Goal: Task Accomplishment & Management: Complete application form

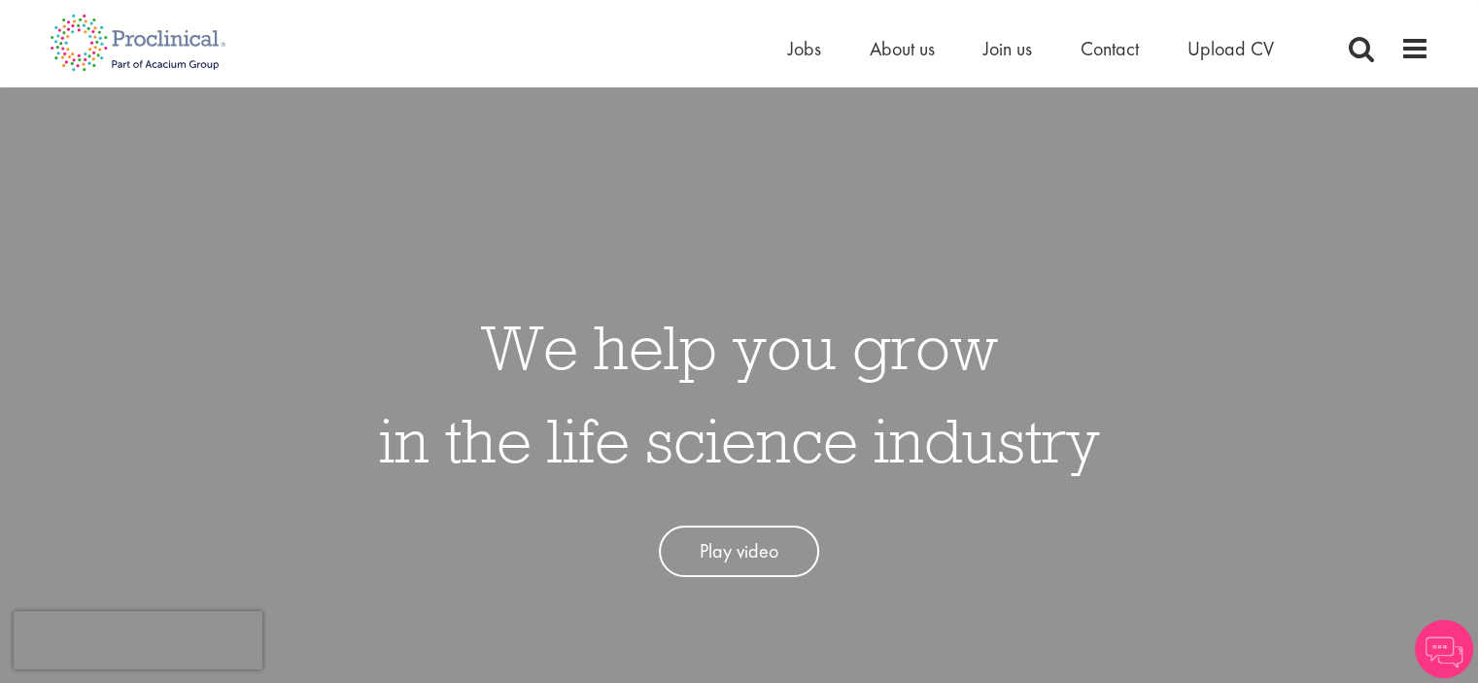
click at [801, 64] on div "Home Jobs About us Join us Contact Upload CV" at bounding box center [1055, 53] width 534 height 39
click at [801, 50] on span "Jobs" at bounding box center [804, 48] width 33 height 25
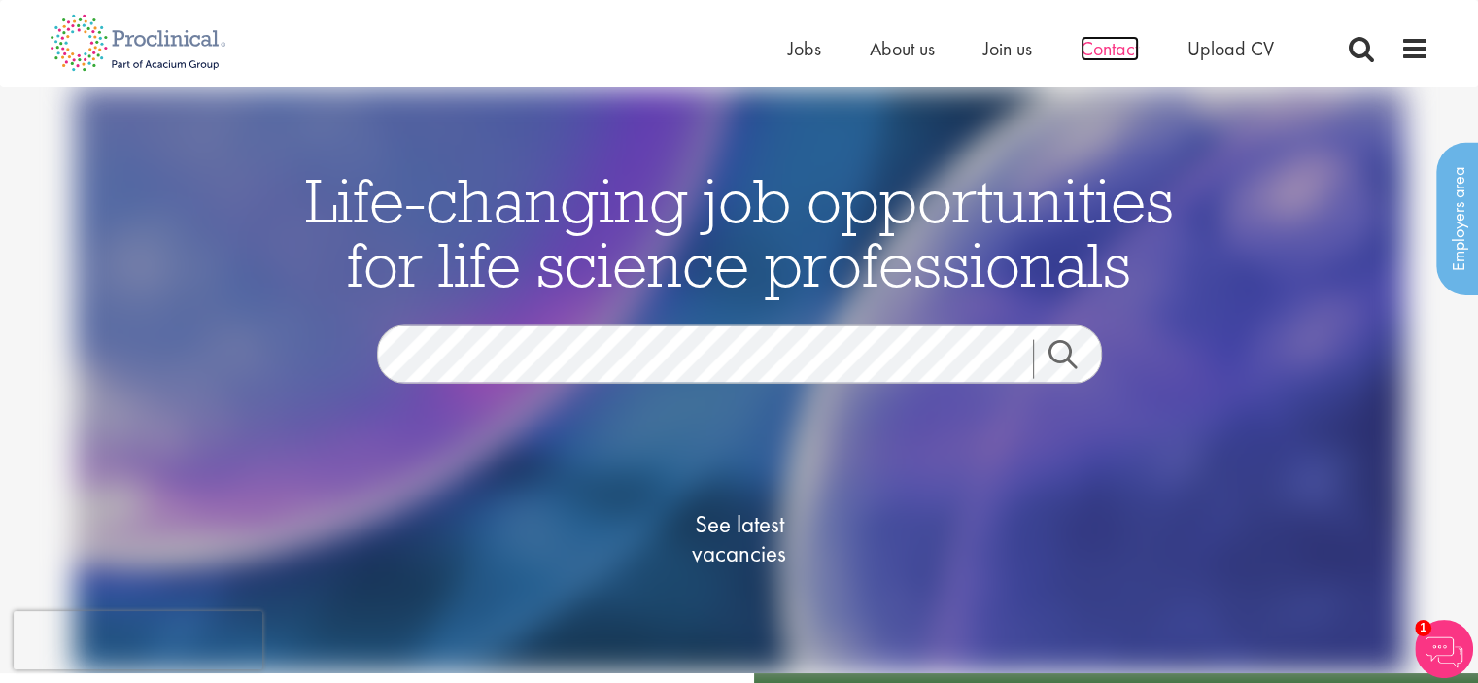
click at [1102, 47] on span "Contact" at bounding box center [1109, 48] width 58 height 25
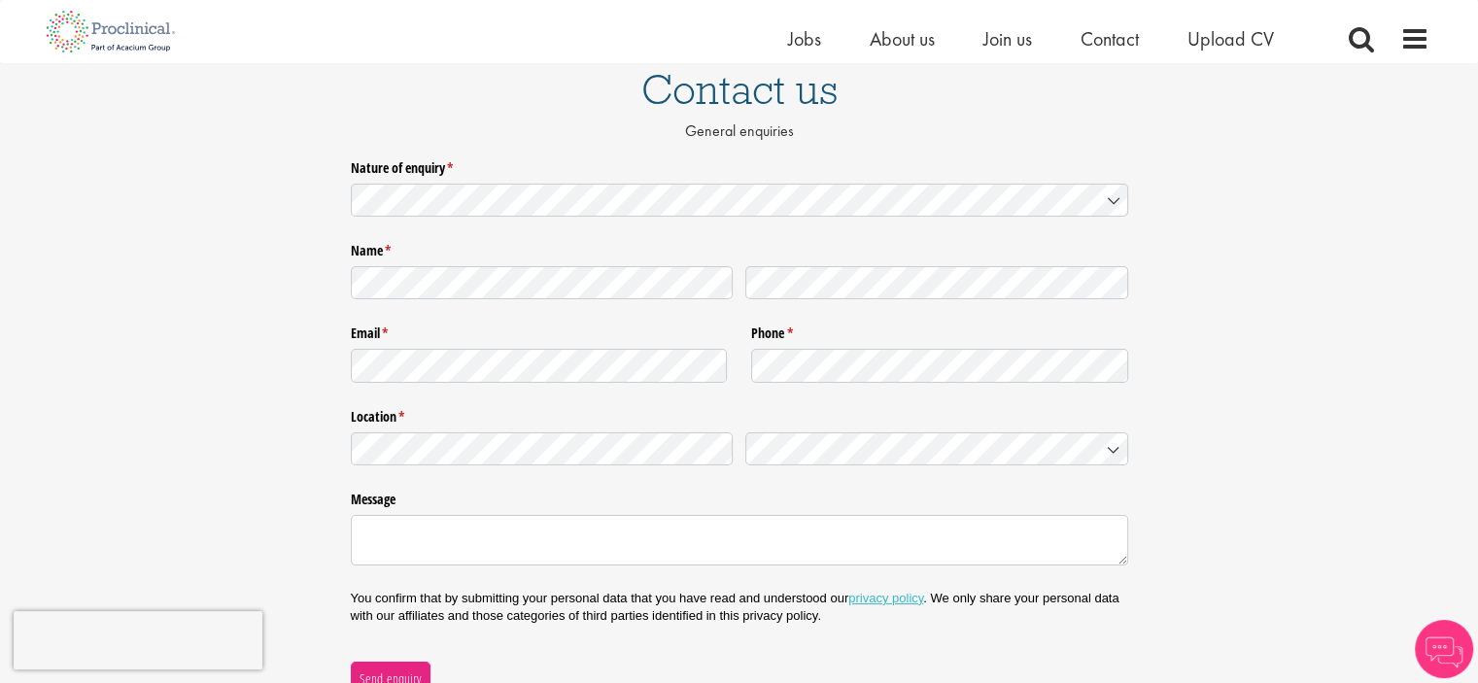
scroll to position [159, 0]
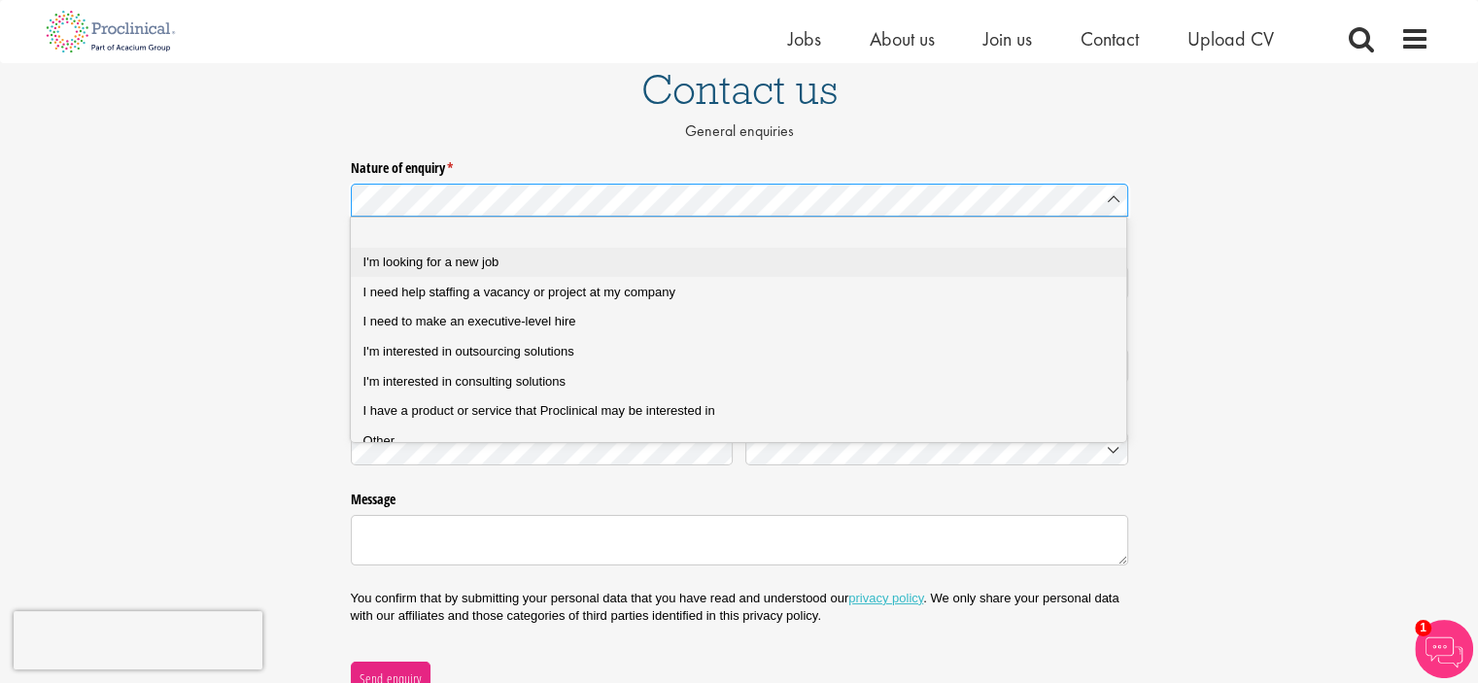
click at [610, 254] on div "I'm looking for a new job" at bounding box center [746, 262] width 766 height 17
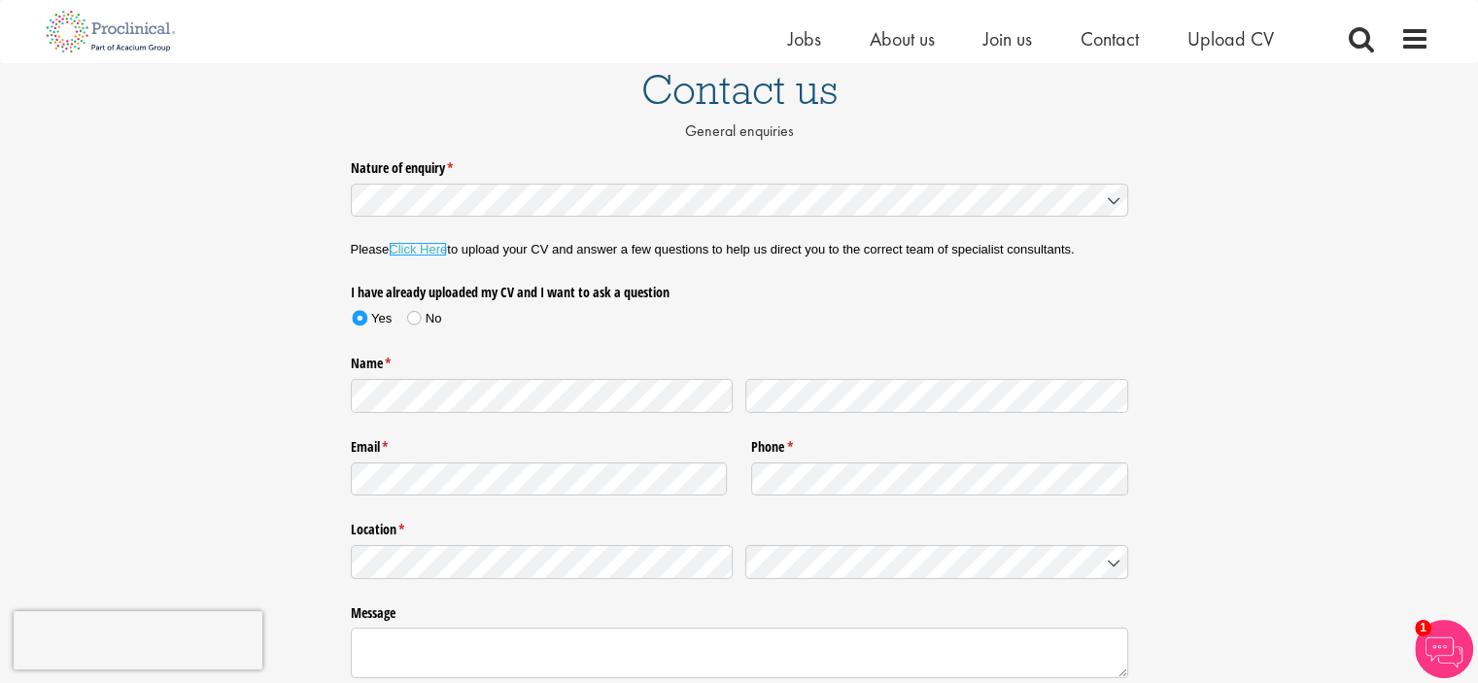
click at [445, 252] on link "Click Here" at bounding box center [418, 249] width 58 height 15
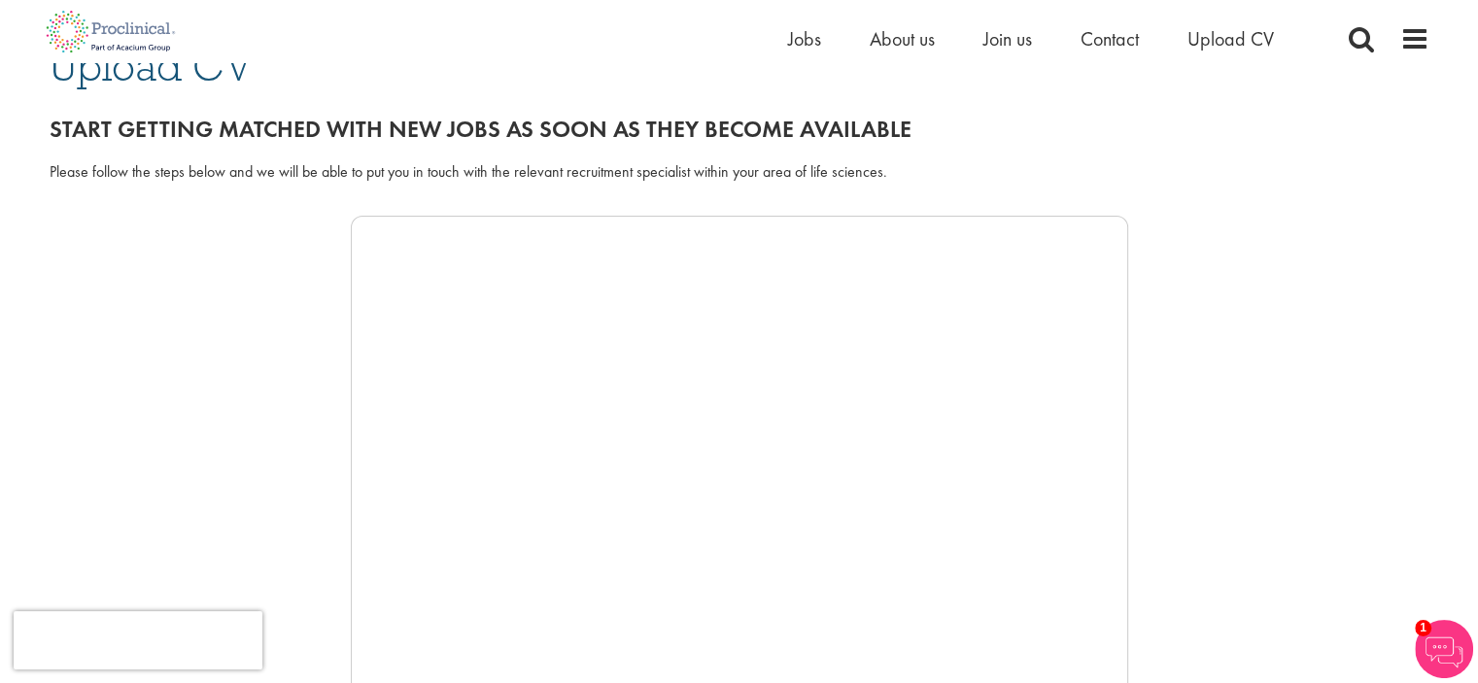
scroll to position [185, 0]
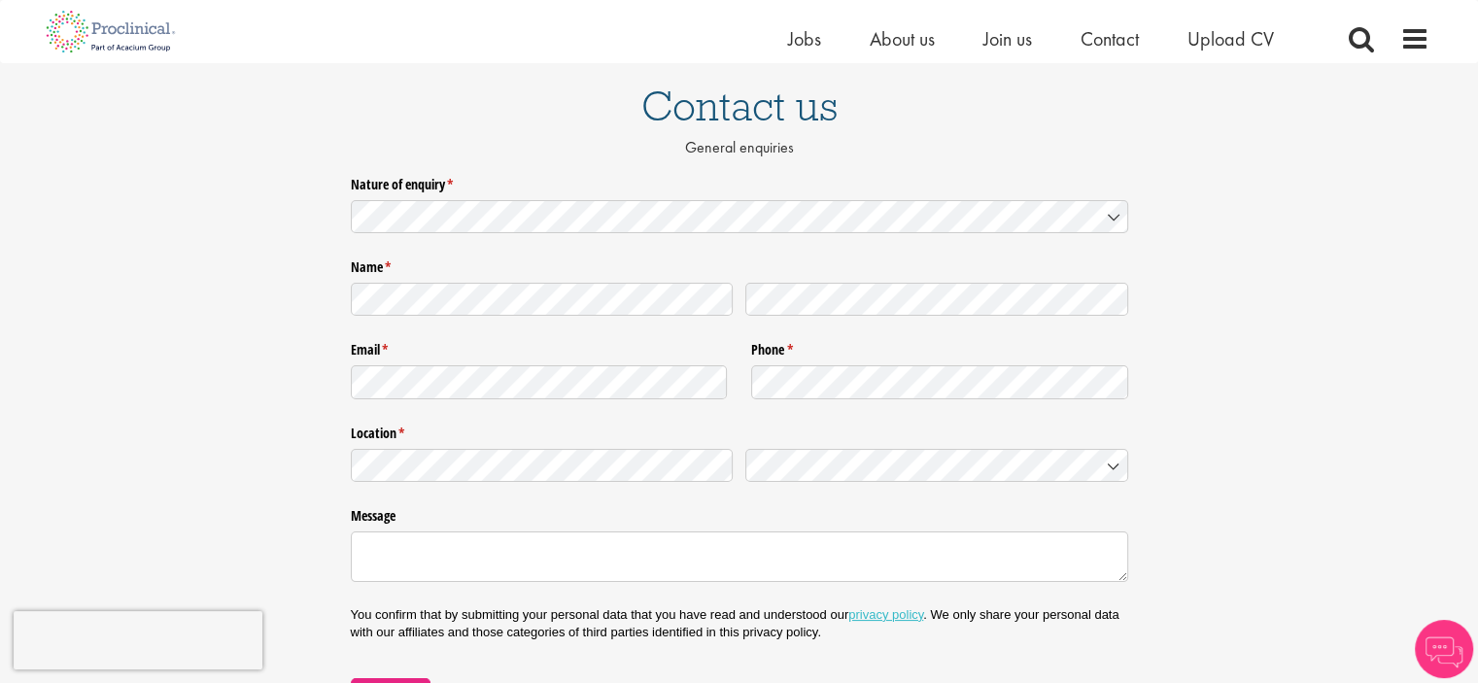
scroll to position [151, 0]
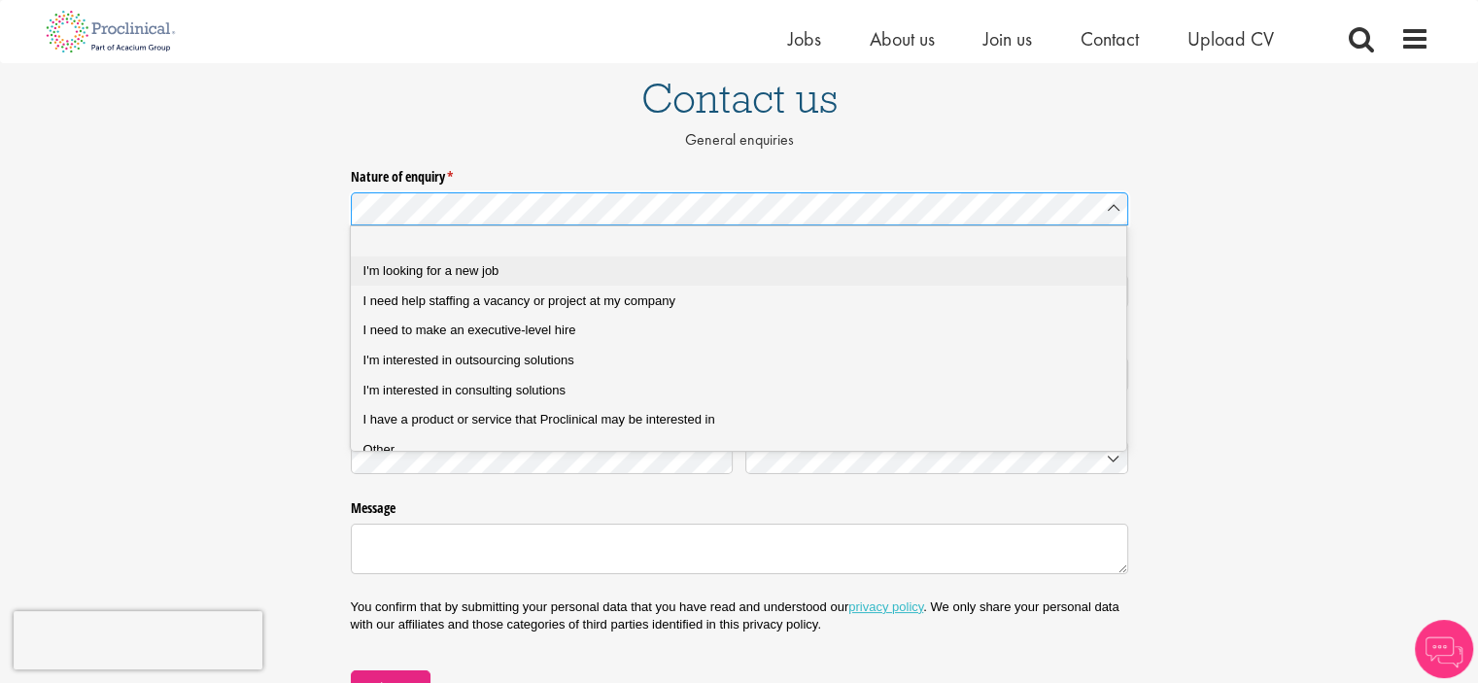
click at [510, 262] on div "I'm looking for a new job" at bounding box center [746, 270] width 766 height 17
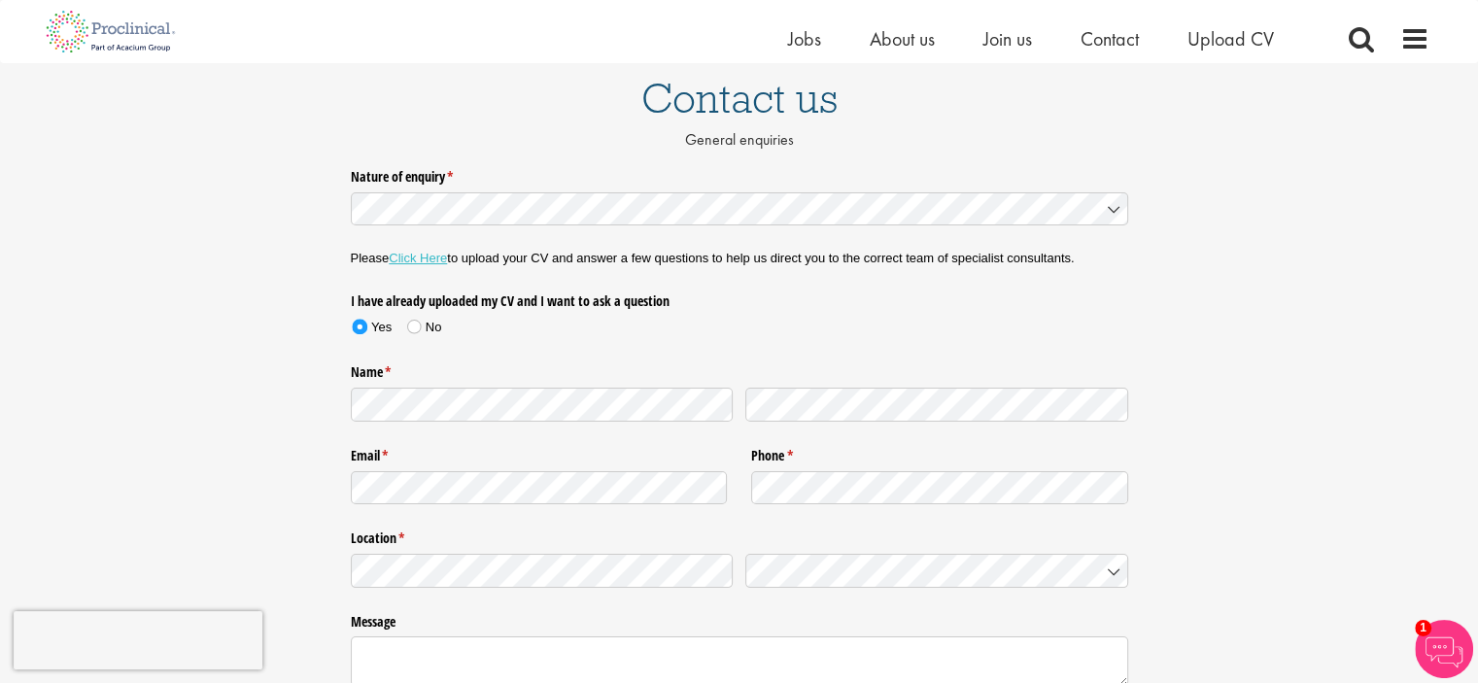
click at [451, 252] on p "Please Click Here to upload your CV and answer a few questions to help us direc…" at bounding box center [739, 258] width 777 height 17
click at [420, 269] on div "Please Click Here to upload your CV and answer a few questions to help us direc…" at bounding box center [739, 259] width 777 height 30
click at [420, 257] on link "Click Here" at bounding box center [418, 258] width 58 height 15
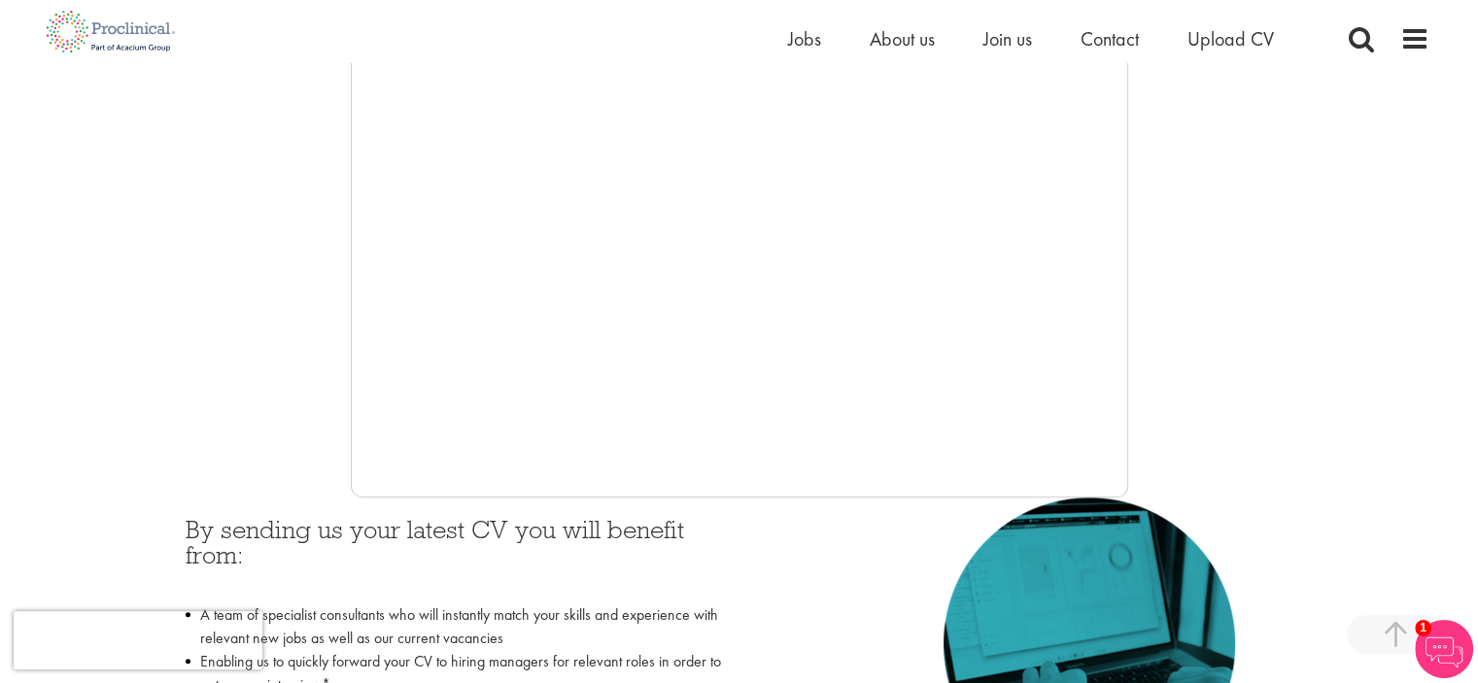
scroll to position [477, 0]
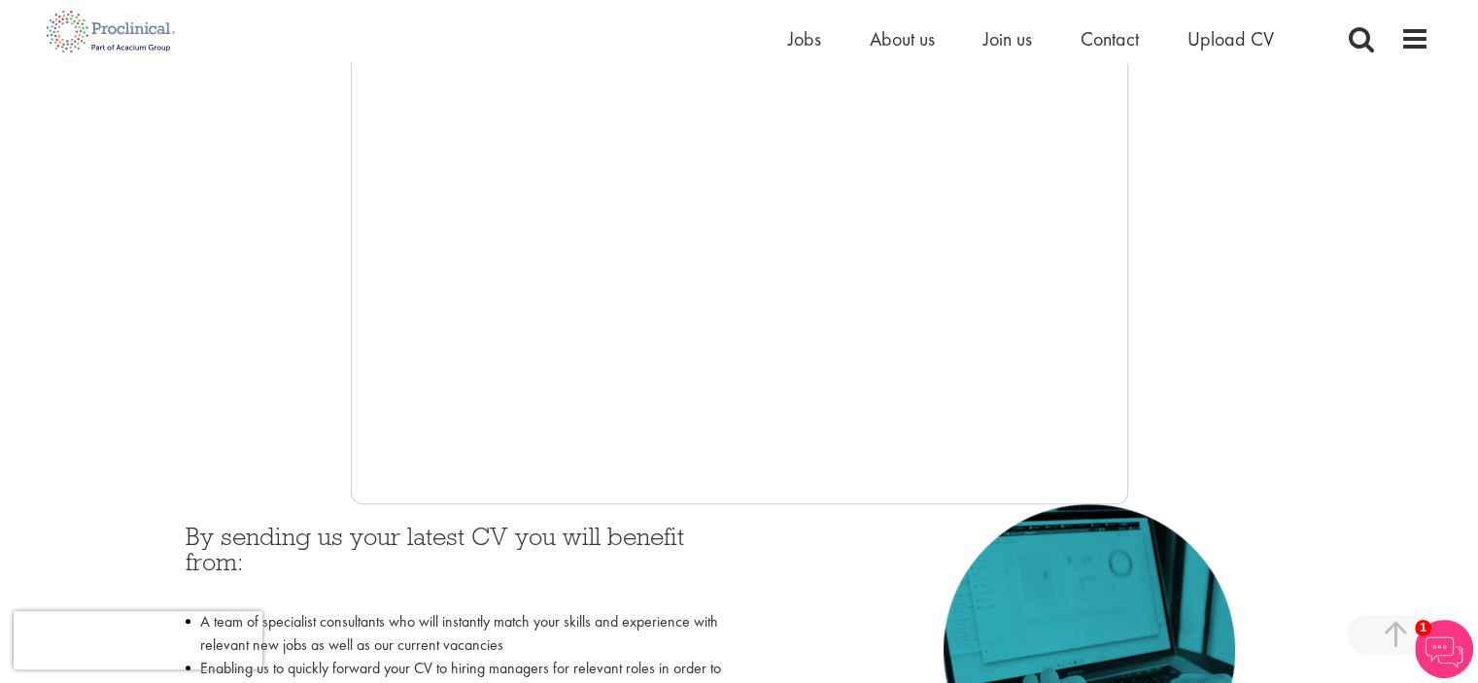
click at [258, 290] on div at bounding box center [739, 212] width 1379 height 583
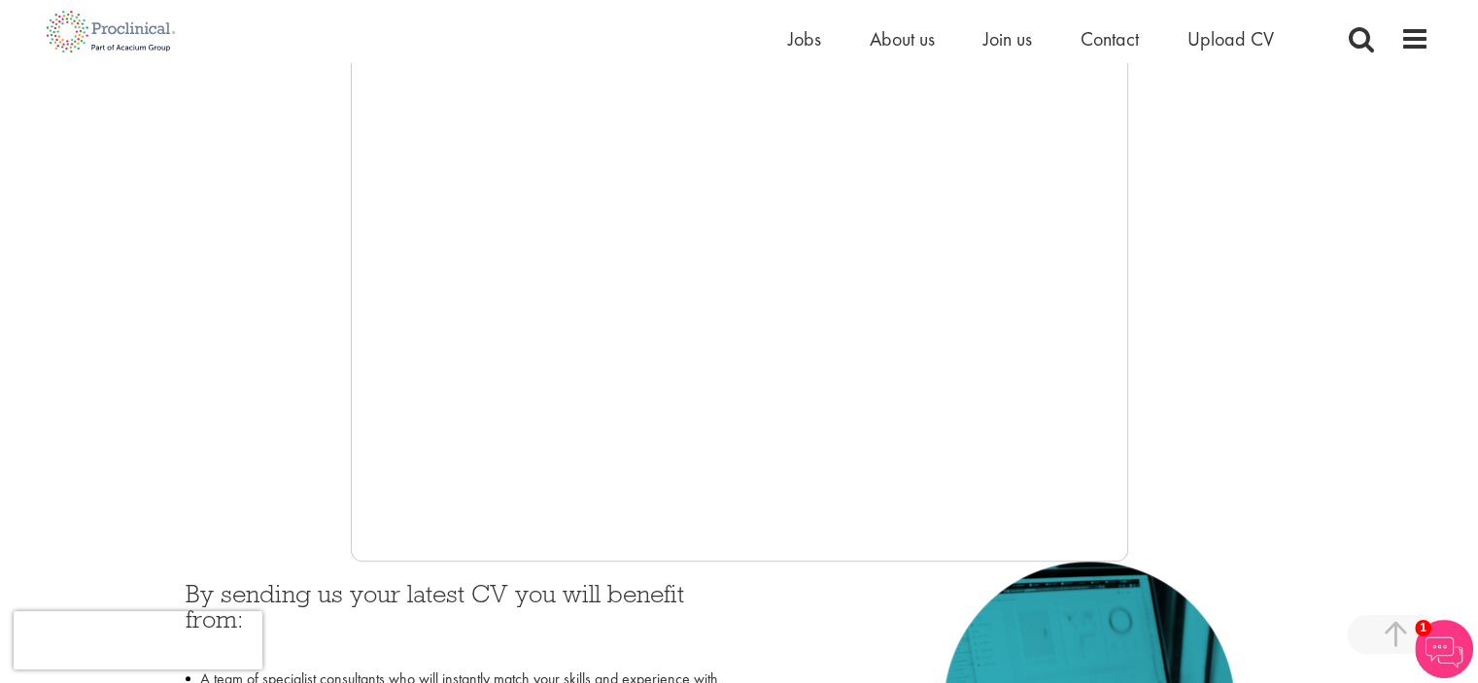
scroll to position [403, 0]
